Goal: Manage account settings

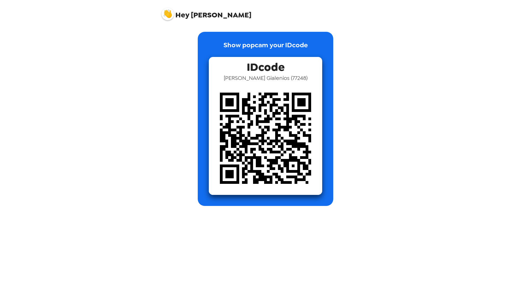
click at [167, 12] on img at bounding box center [168, 14] width 12 height 12
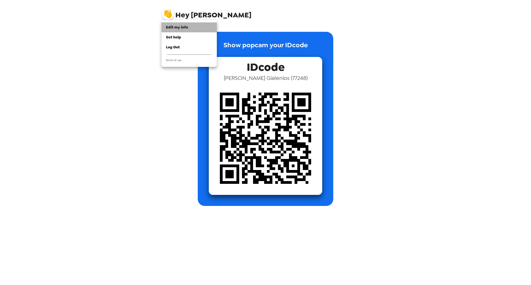
click at [174, 26] on span "Edit my info" at bounding box center [177, 27] width 22 height 5
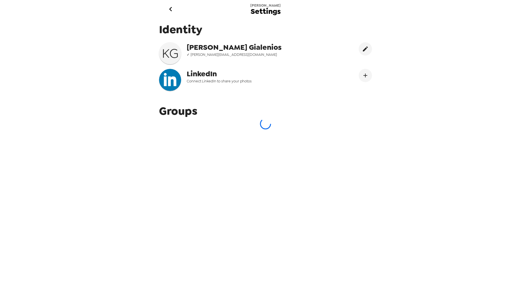
click at [170, 9] on icon "go back" at bounding box center [170, 9] width 9 height 9
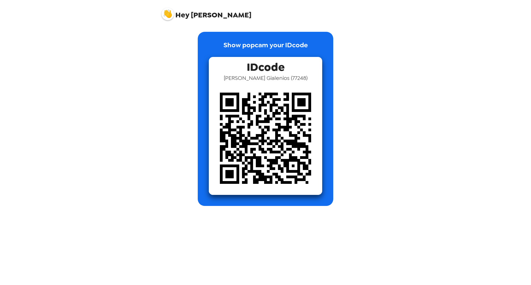
click at [169, 13] on img at bounding box center [168, 14] width 12 height 12
click at [172, 37] on span "Get help" at bounding box center [173, 37] width 15 height 5
